Goal: Task Accomplishment & Management: Complete application form

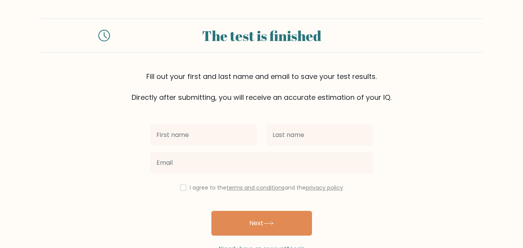
click at [214, 142] on input "text" at bounding box center [203, 135] width 107 height 22
type input "neha"
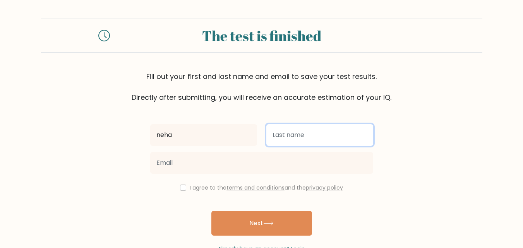
click at [300, 134] on input "text" at bounding box center [319, 135] width 107 height 22
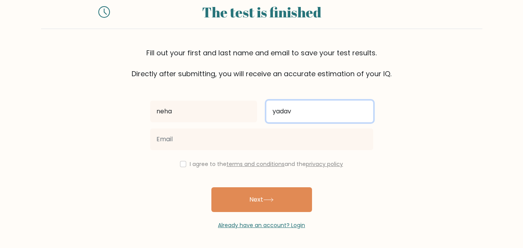
type input "yadav"
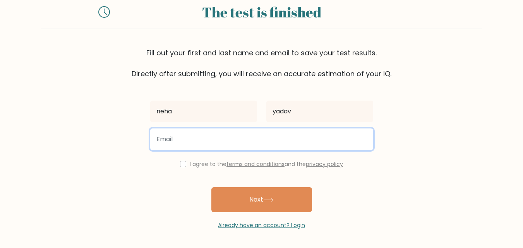
click at [208, 144] on input "email" at bounding box center [261, 140] width 223 height 22
type input "[EMAIL_ADDRESS][DOMAIN_NAME]"
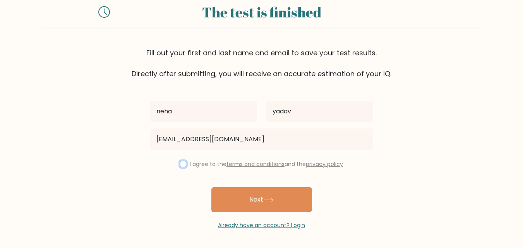
click at [182, 166] on input "checkbox" at bounding box center [183, 164] width 6 height 6
checkbox input "true"
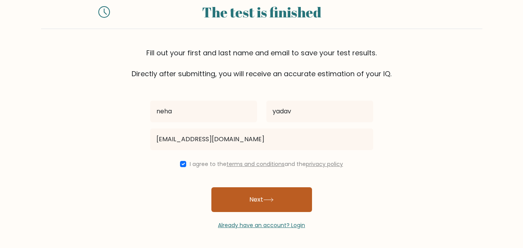
click at [242, 202] on button "Next" at bounding box center [261, 199] width 101 height 25
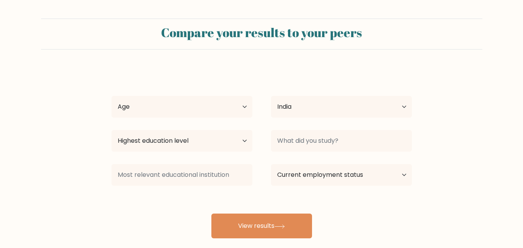
select select "IN"
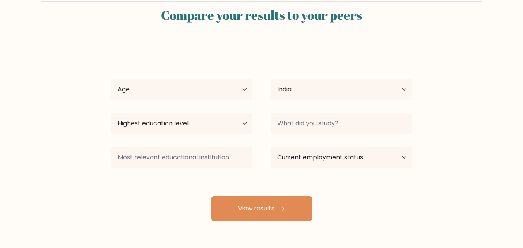
scroll to position [18, 0]
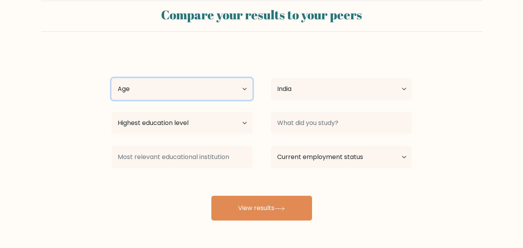
click at [215, 82] on select "Age Under 18 years old 18-24 years old 25-34 years old 35-44 years old 45-54 ye…" at bounding box center [182, 89] width 141 height 22
select select "min_18"
click at [112, 78] on select "Age Under 18 years old 18-24 years old 25-34 years old 35-44 years old 45-54 ye…" at bounding box center [182, 89] width 141 height 22
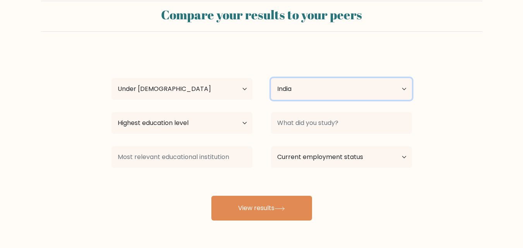
click at [293, 92] on select "Country Afghanistan Albania Algeria American Samoa Andorra Angola Anguilla Anta…" at bounding box center [341, 89] width 141 height 22
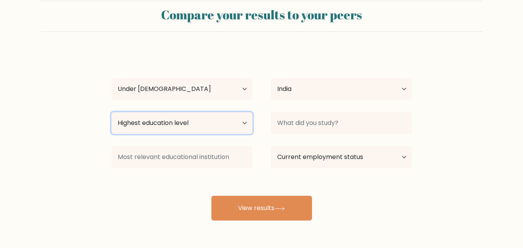
click at [186, 114] on select "Highest education level No schooling Primary Lower Secondary Upper Secondary Oc…" at bounding box center [182, 123] width 141 height 22
click at [112, 112] on select "Highest education level No schooling Primary Lower Secondary Upper Secondary Oc…" at bounding box center [182, 123] width 141 height 22
click at [144, 127] on select "Highest education level No schooling Primary Lower Secondary Upper Secondary Oc…" at bounding box center [182, 123] width 141 height 22
select select "upper_secondary"
click at [112, 112] on select "Highest education level No schooling Primary Lower Secondary Upper Secondary Oc…" at bounding box center [182, 123] width 141 height 22
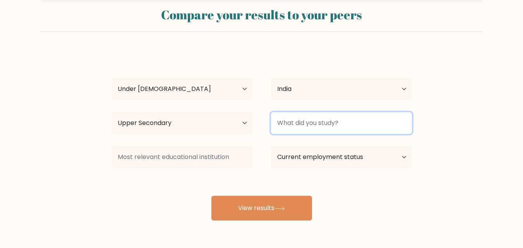
click at [282, 123] on input at bounding box center [341, 123] width 141 height 22
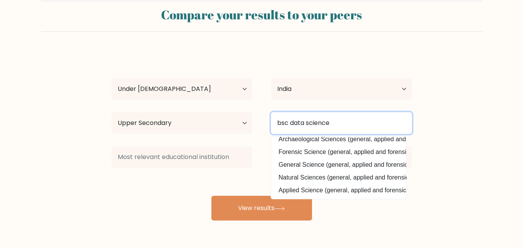
scroll to position [45, 0]
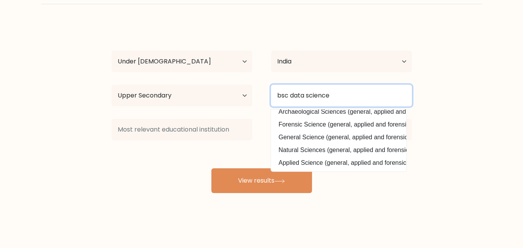
click at [291, 95] on input "bsc data science" at bounding box center [341, 96] width 141 height 22
click at [339, 96] on input "data science" at bounding box center [341, 96] width 141 height 22
click at [335, 98] on input "data science and ai" at bounding box center [341, 96] width 141 height 22
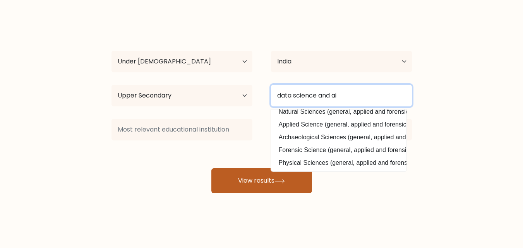
type input "data science and ai"
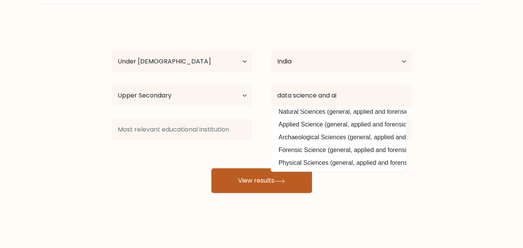
click at [262, 179] on button "View results" at bounding box center [261, 180] width 101 height 25
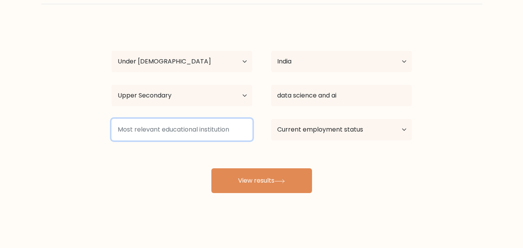
click at [172, 127] on input at bounding box center [182, 130] width 141 height 22
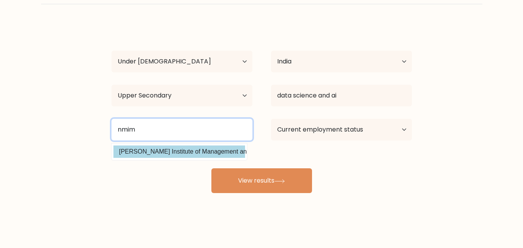
type input "nmim"
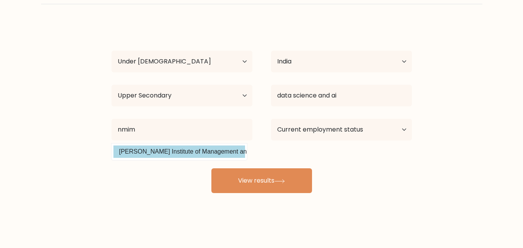
click at [184, 153] on div "neha yadav Age Under 18 years old 18-24 years old 25-34 years old 35-44 years o…" at bounding box center [262, 108] width 310 height 170
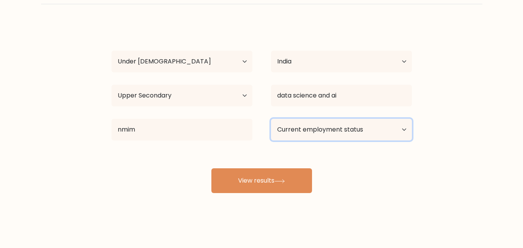
click at [302, 133] on select "Current employment status Employed Student Retired Other / prefer not to answer" at bounding box center [341, 130] width 141 height 22
select select "student"
click at [271, 119] on select "Current employment status Employed Student Retired Other / prefer not to answer" at bounding box center [341, 130] width 141 height 22
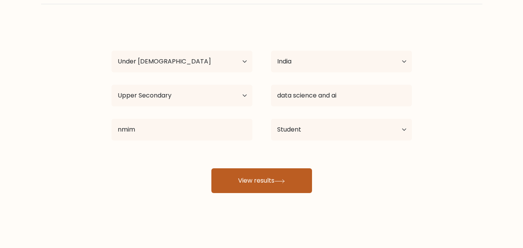
click at [269, 189] on button "View results" at bounding box center [261, 180] width 101 height 25
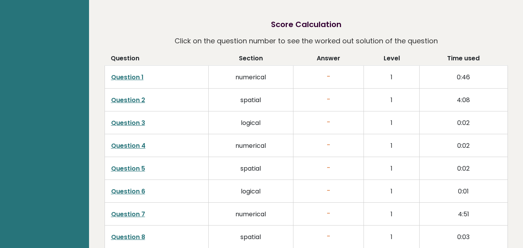
scroll to position [1015, 0]
